Goal: Information Seeking & Learning: Check status

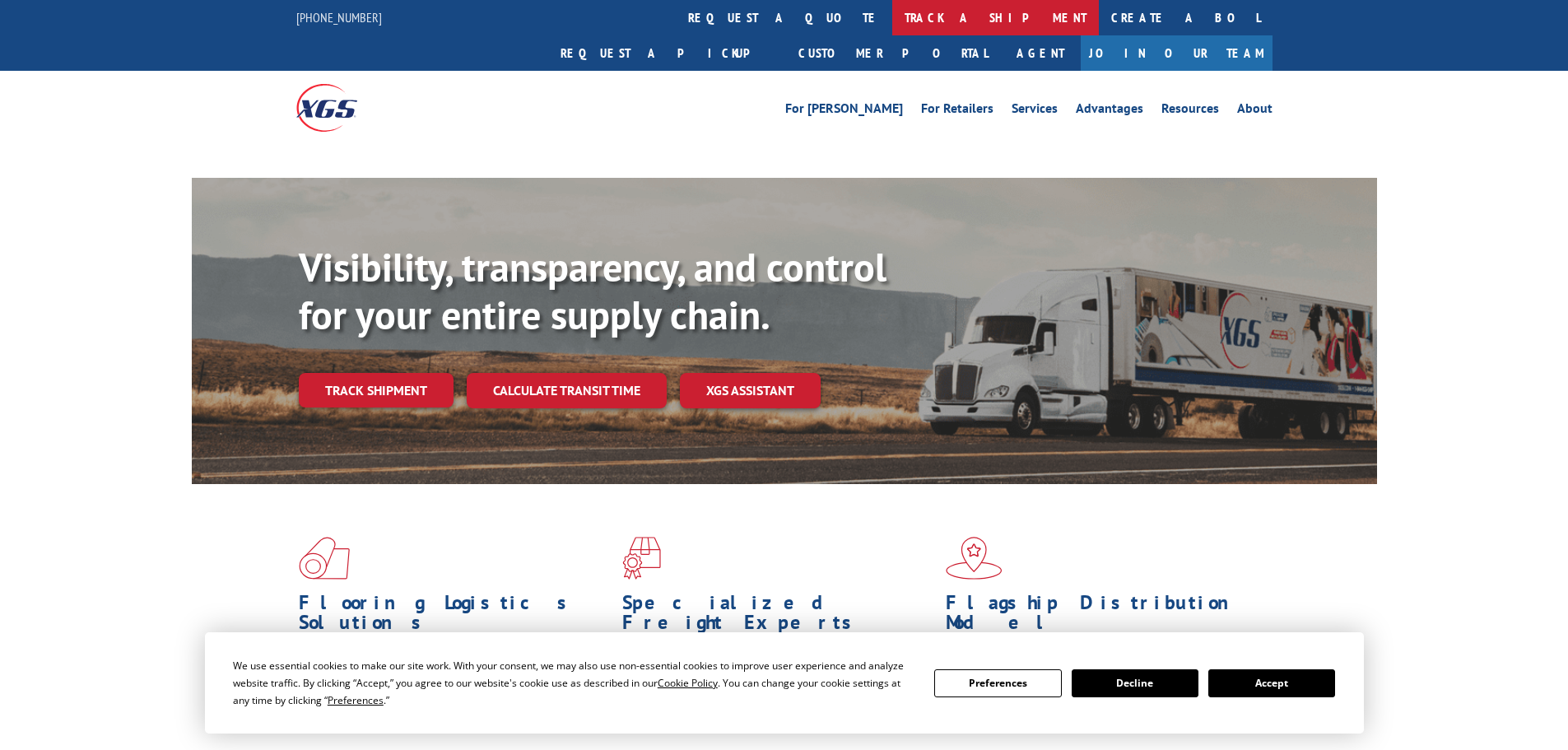
click at [893, 27] on link "track a shipment" at bounding box center [996, 18] width 207 height 35
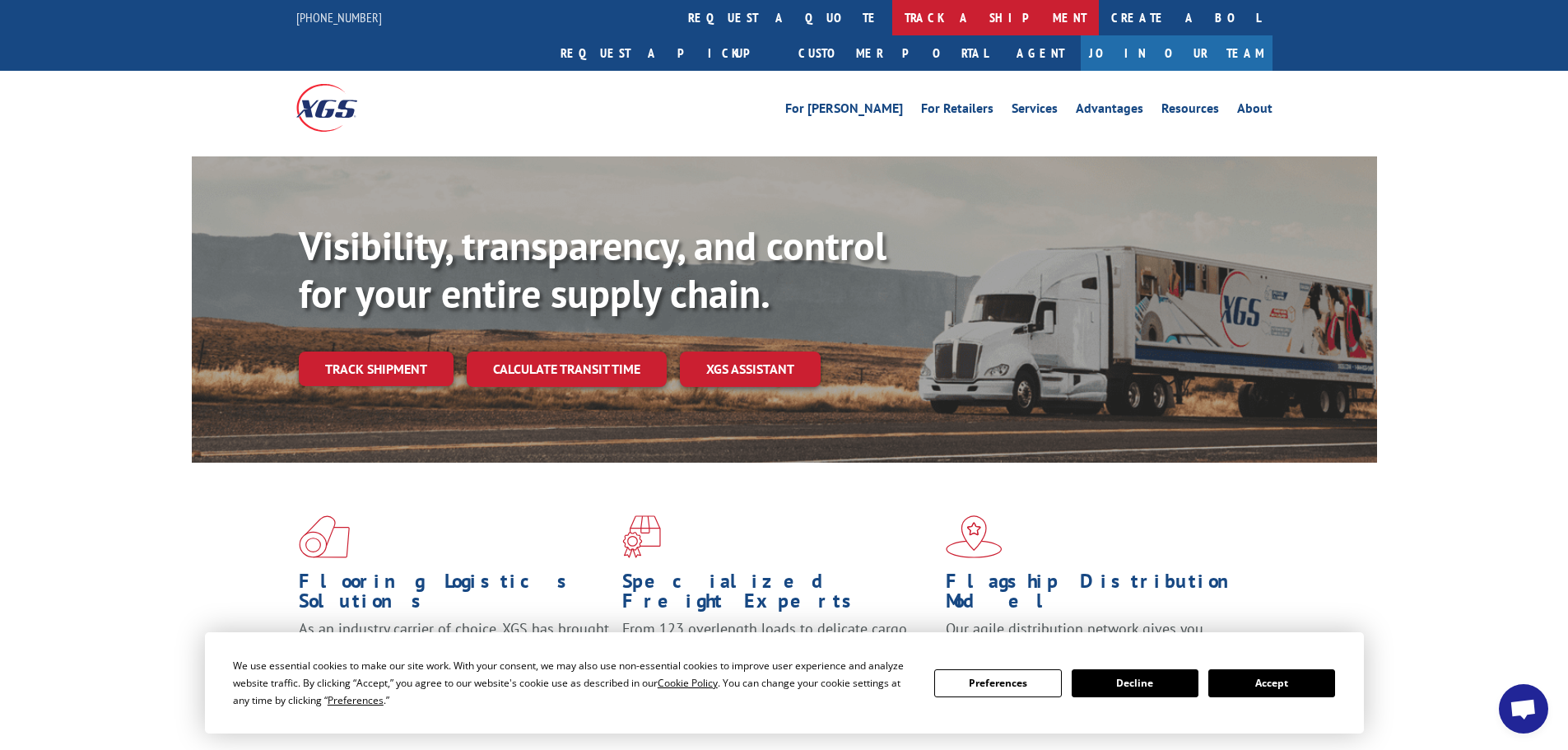
click at [893, 16] on link "track a shipment" at bounding box center [996, 18] width 207 height 35
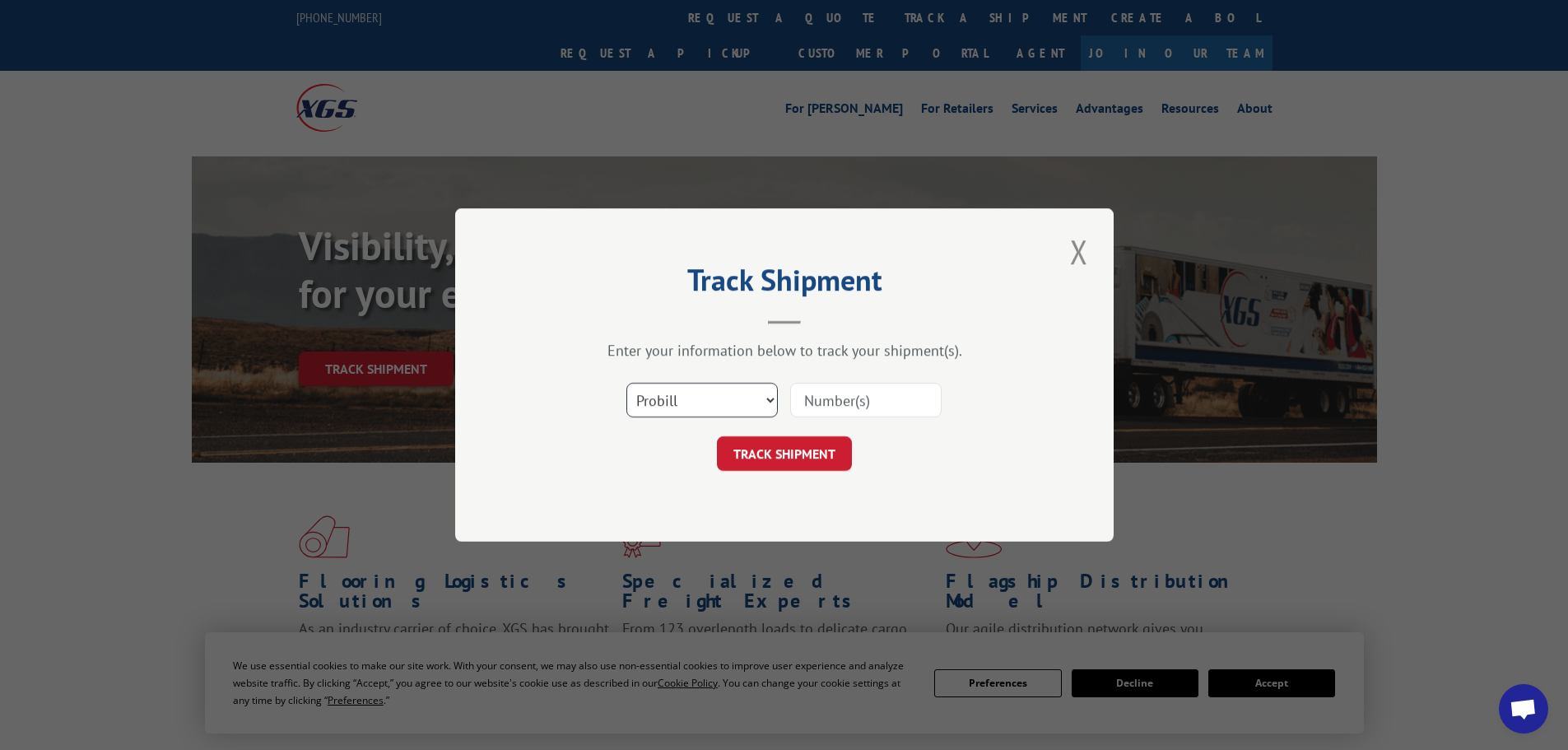
click at [655, 395] on select "Select category... Probill BOL PO" at bounding box center [702, 399] width 152 height 34
select select "bol"
click at [626, 383] on select "Select category... Probill BOL PO" at bounding box center [702, 399] width 152 height 34
click at [844, 405] on input at bounding box center [866, 399] width 152 height 34
paste input "6100041716"
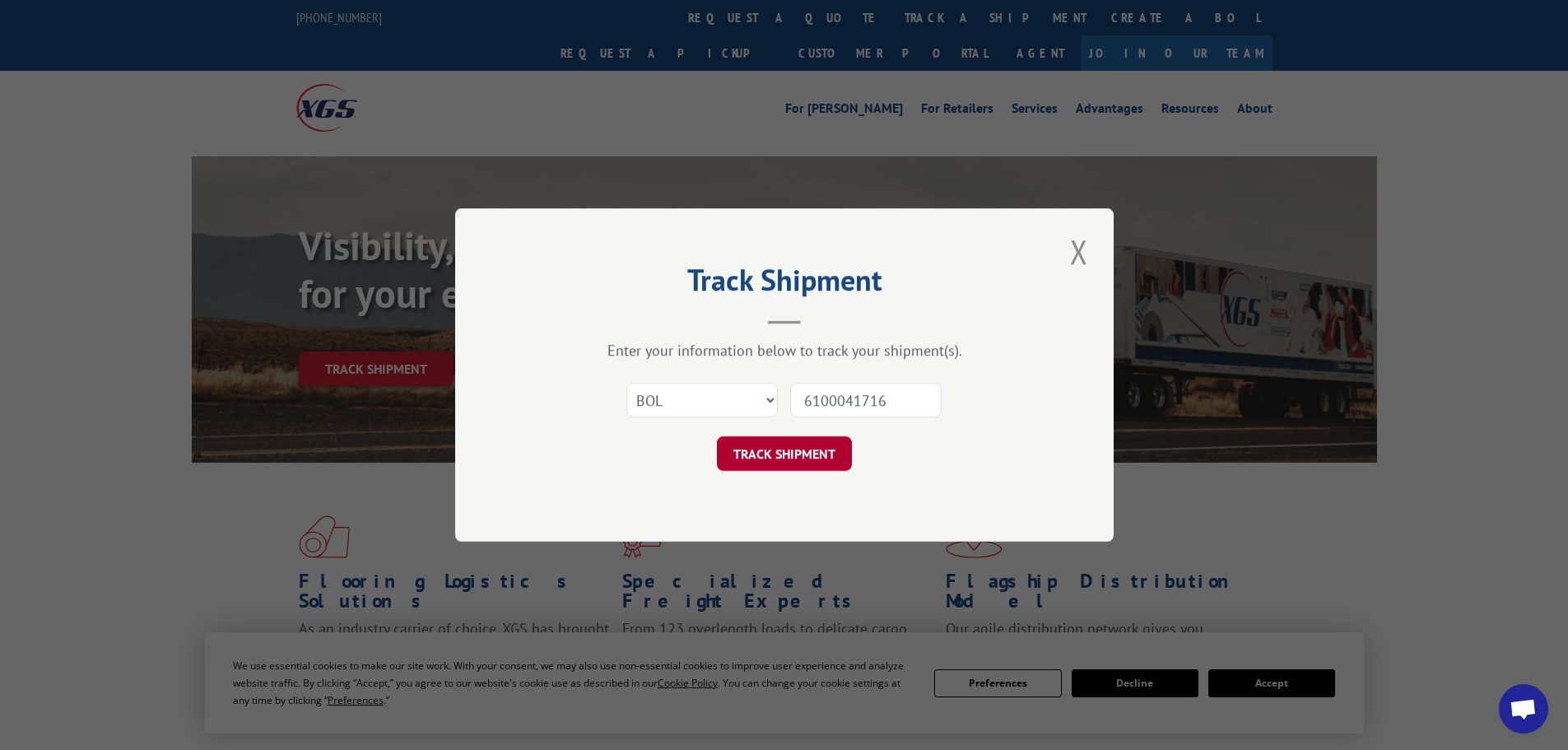
type input "6100041716"
click at [801, 451] on button "TRACK SHIPMENT" at bounding box center [784, 453] width 135 height 34
